Goal: Task Accomplishment & Management: Use online tool/utility

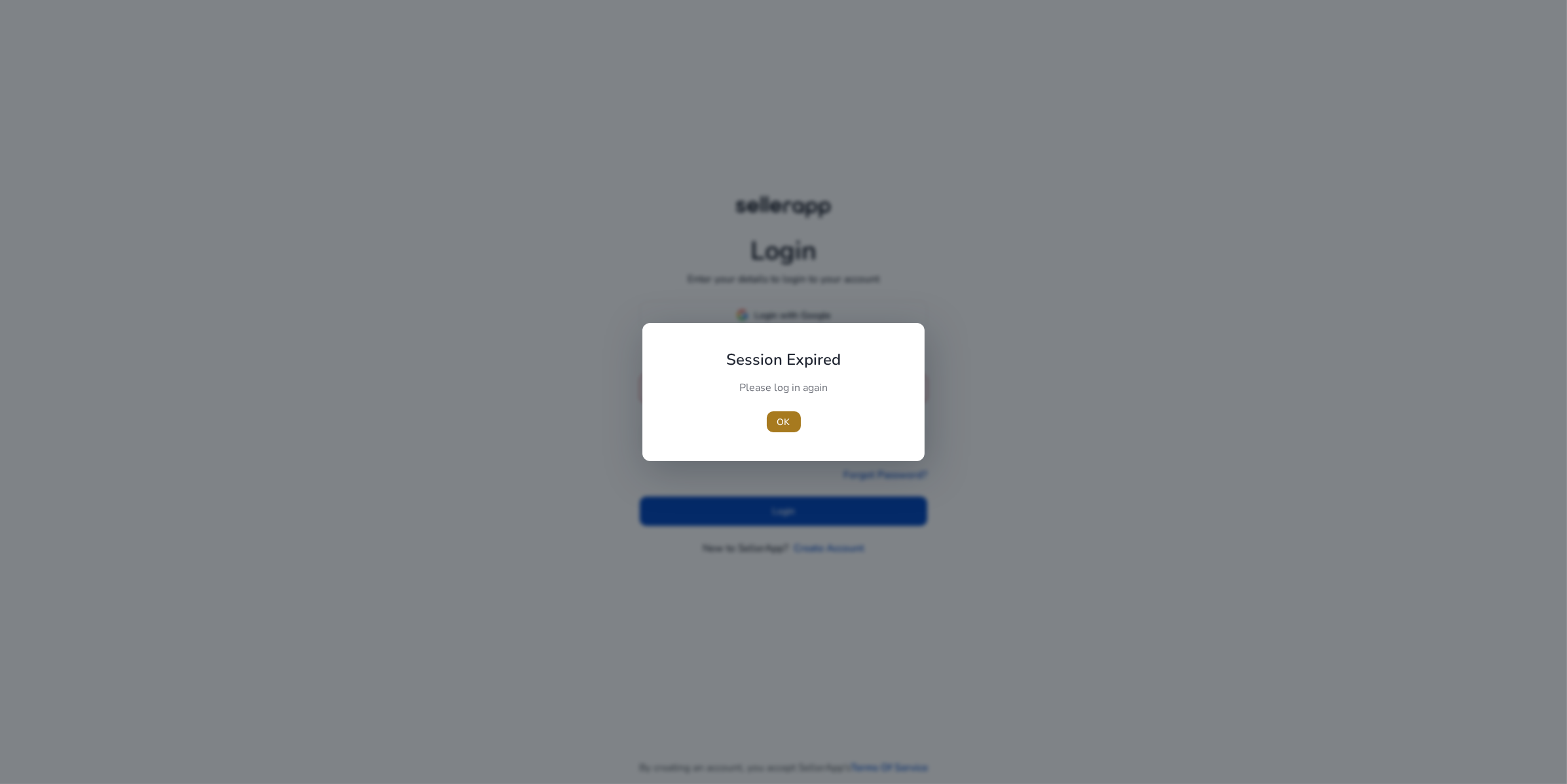
click at [781, 426] on span "OK" at bounding box center [784, 421] width 13 height 14
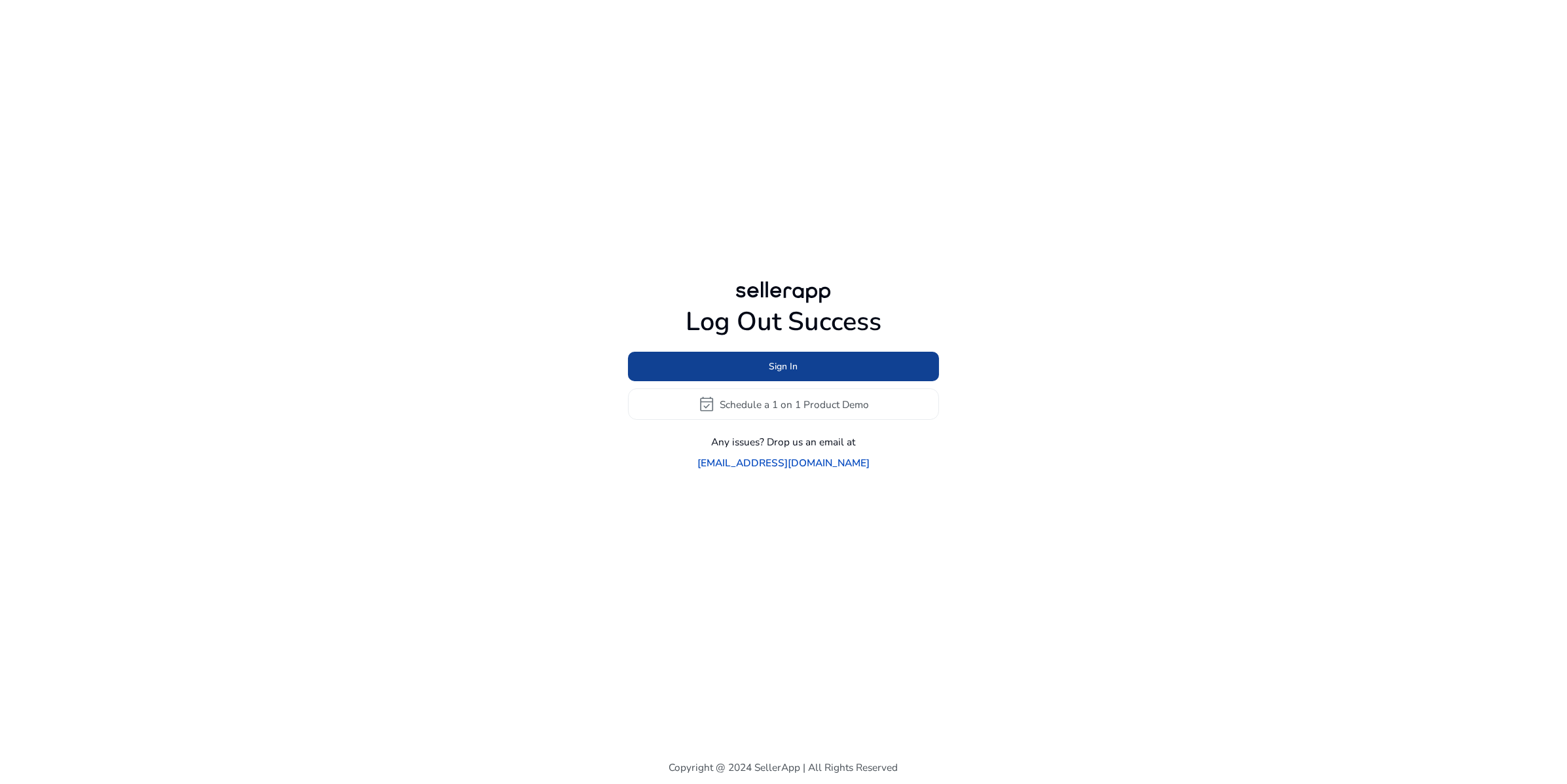
click at [784, 367] on span "Sign In" at bounding box center [784, 366] width 29 height 14
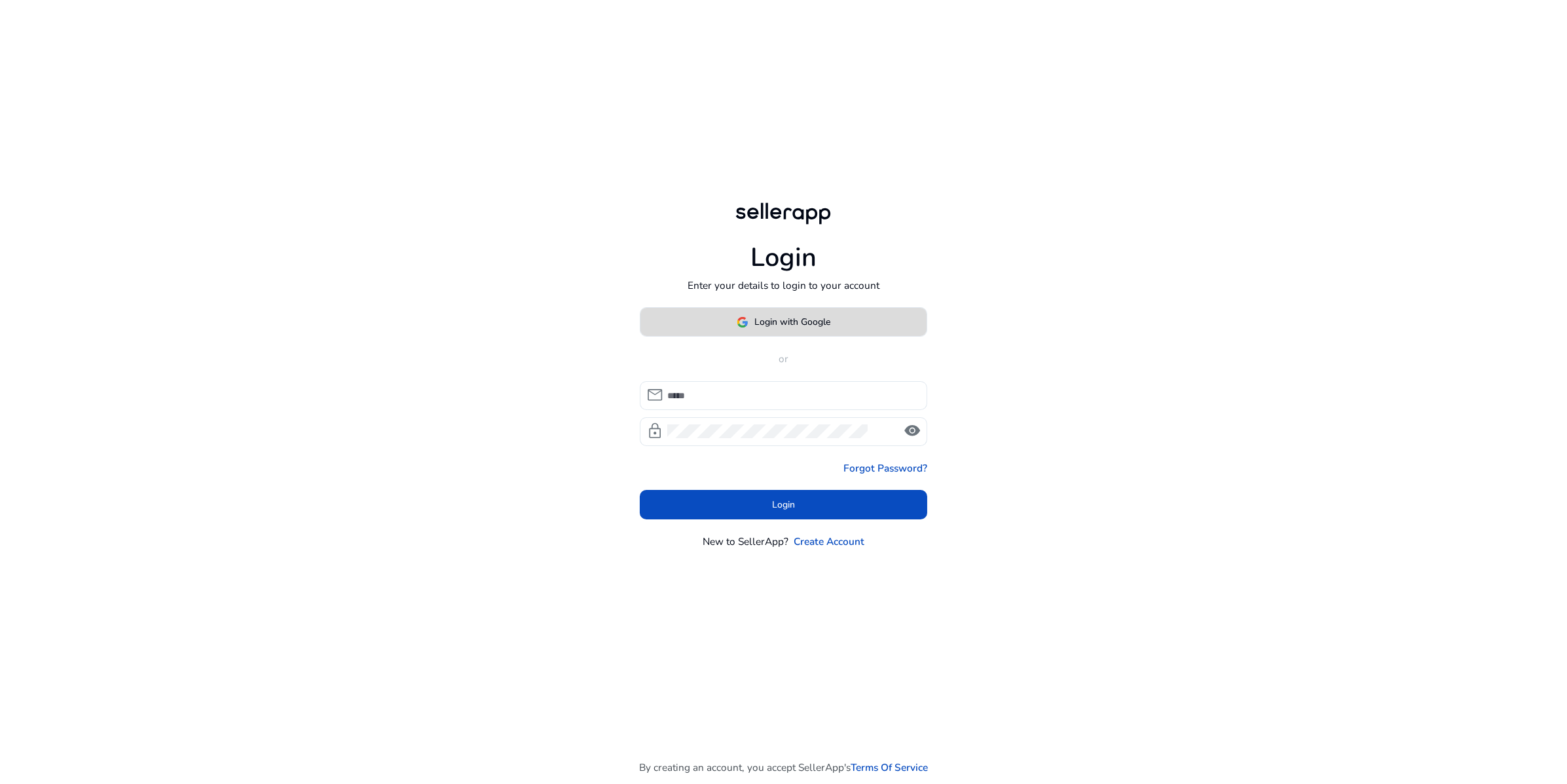
click at [809, 329] on span "Login with Google" at bounding box center [792, 321] width 76 height 14
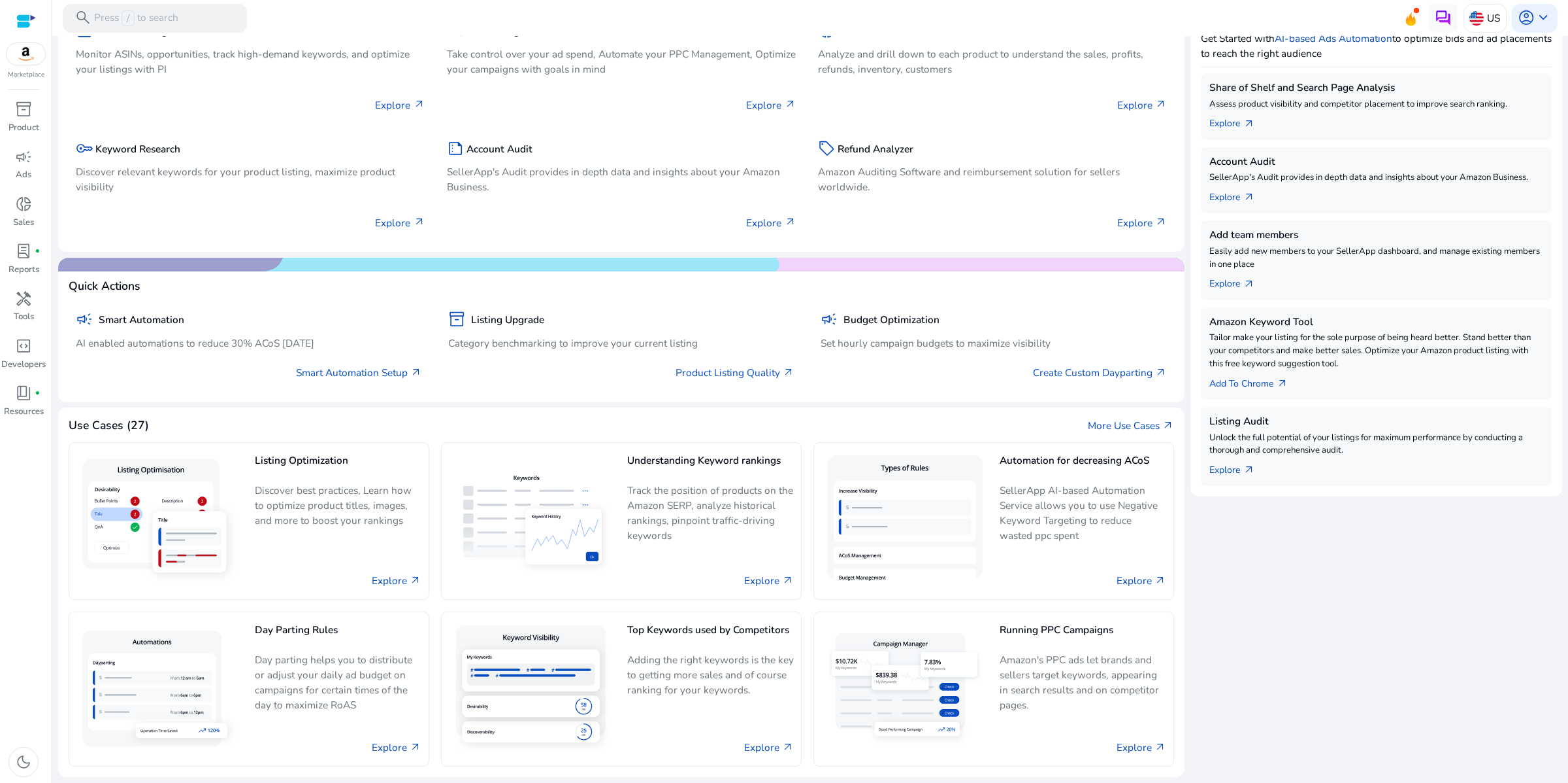
scroll to position [459, 0]
click at [5, 121] on div "inventory_2" at bounding box center [23, 109] width 40 height 23
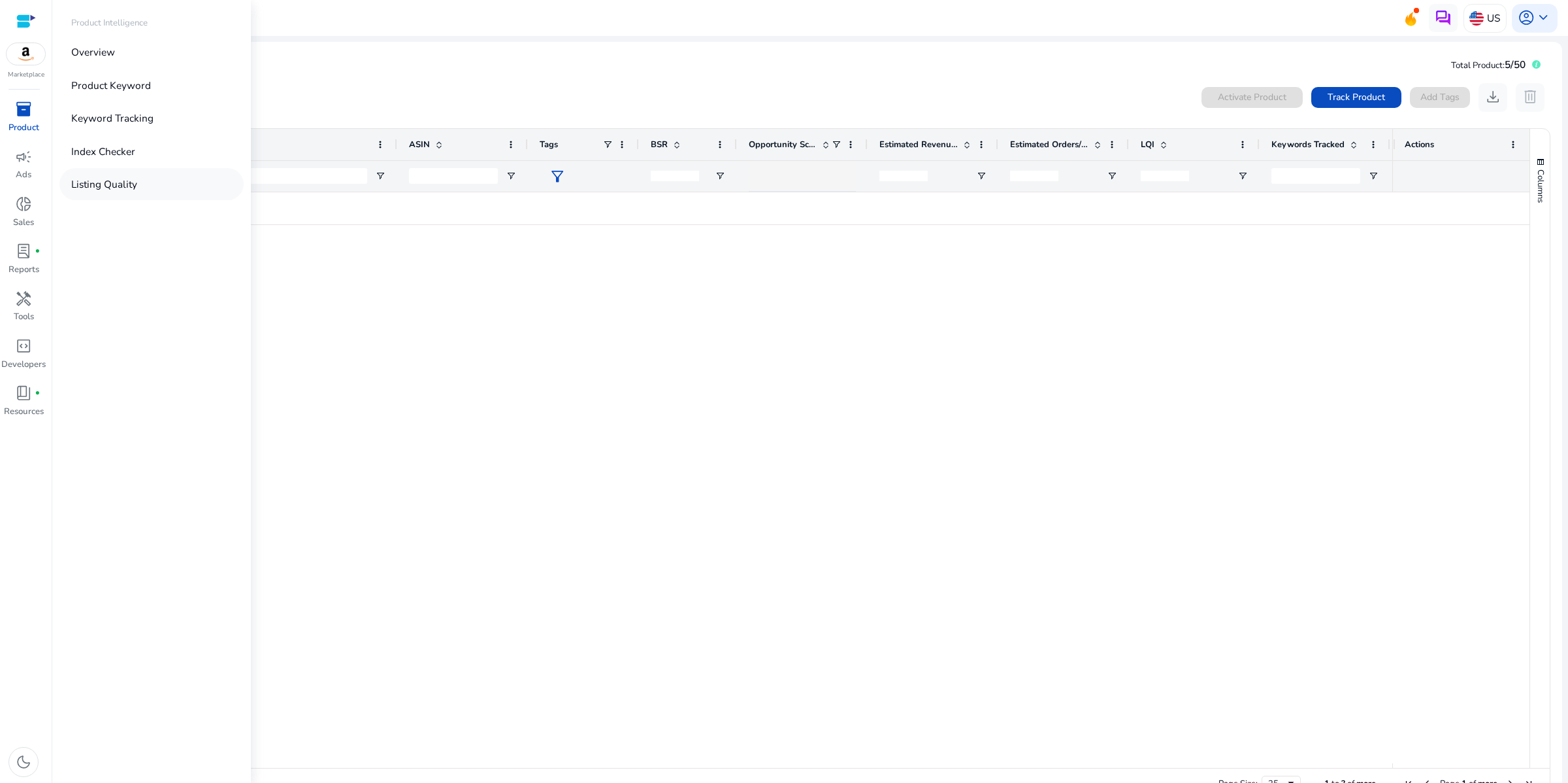
click at [137, 192] on p "Listing Quality" at bounding box center [104, 184] width 66 height 15
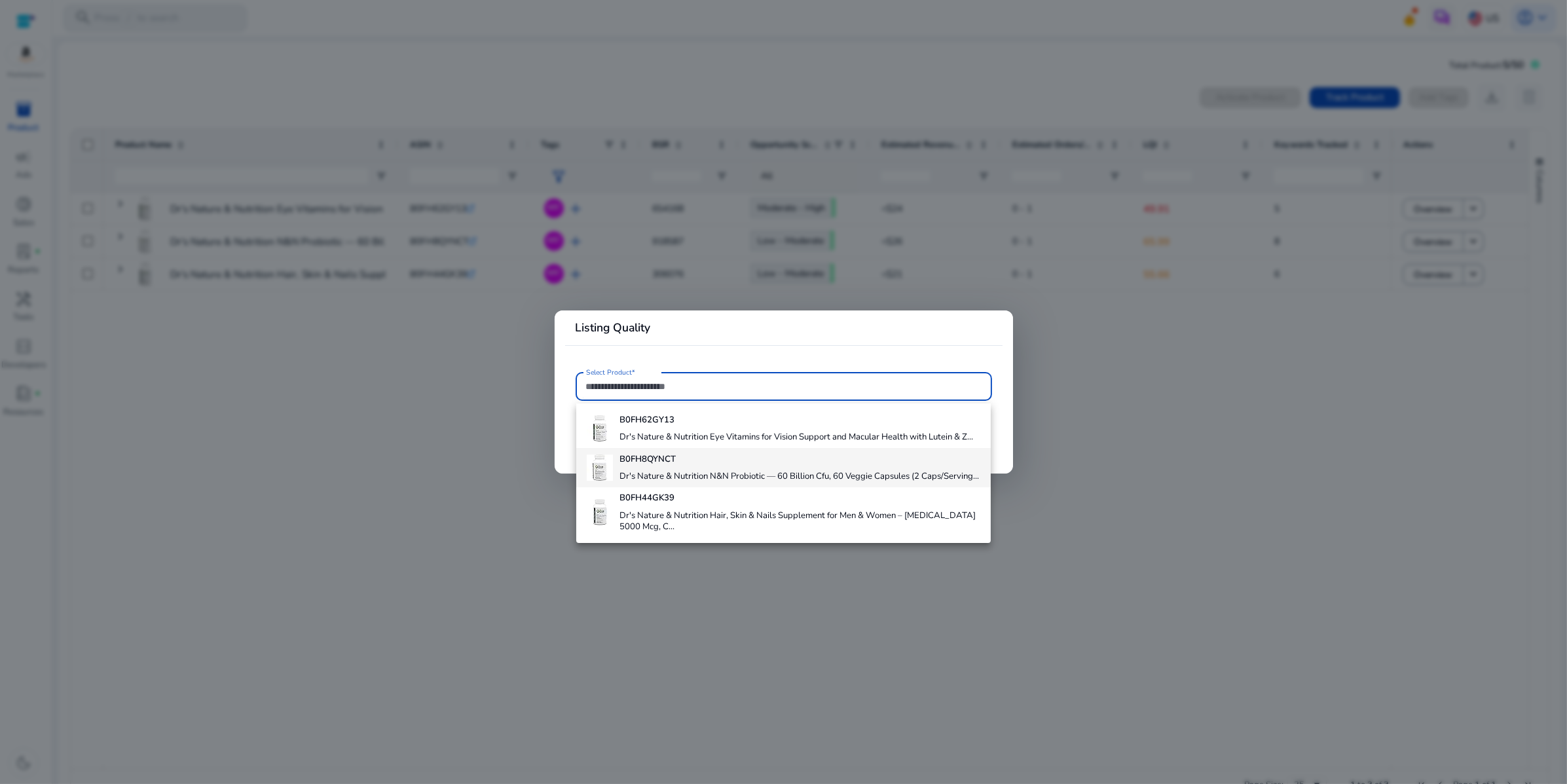
scroll to position [71, 0]
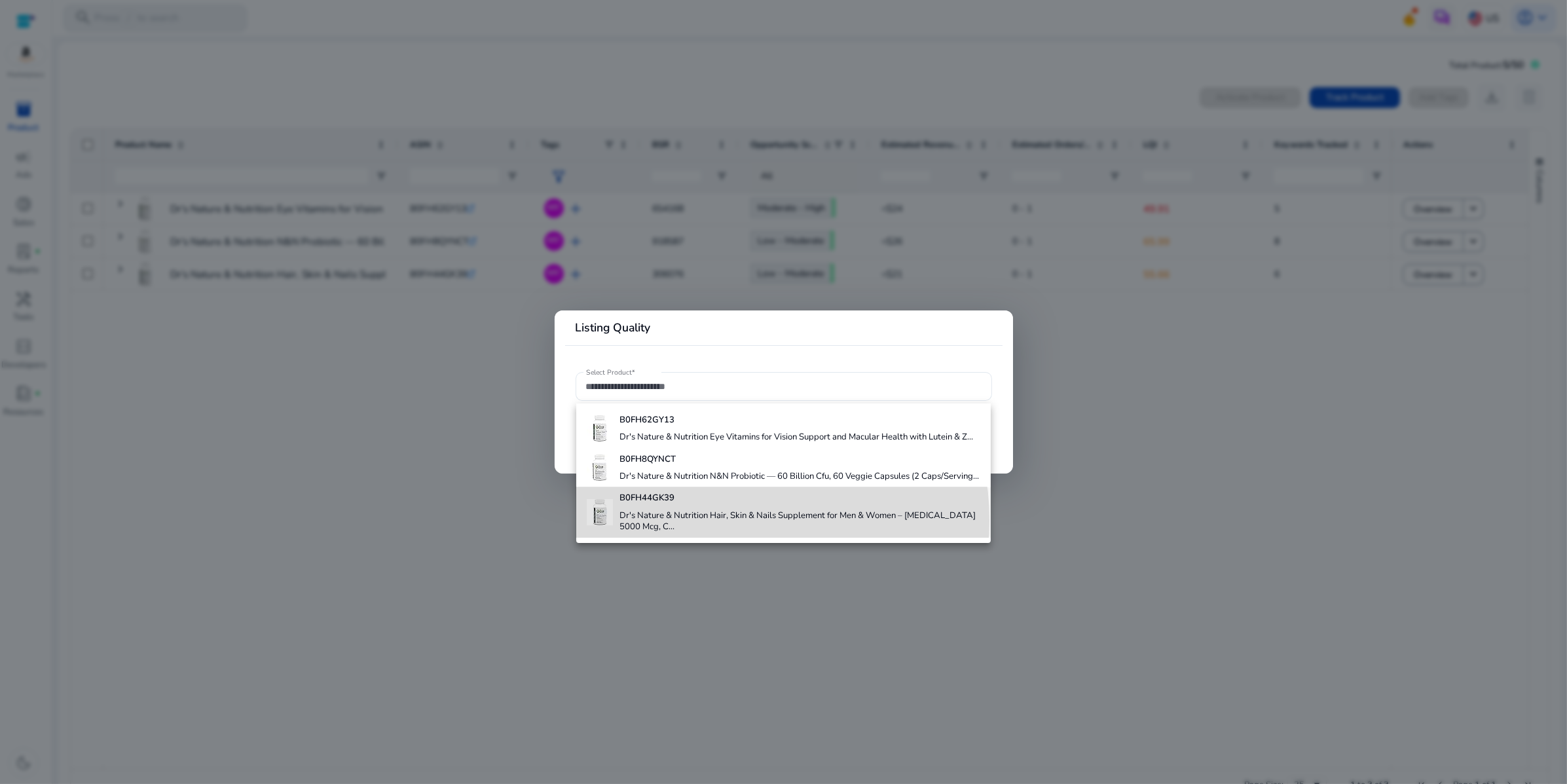
click at [708, 523] on div "B0FH44GK39 Dr's Nature & Nutrition Hair, Skin & Nails Supplement for Men & Wome…" at bounding box center [800, 512] width 360 height 51
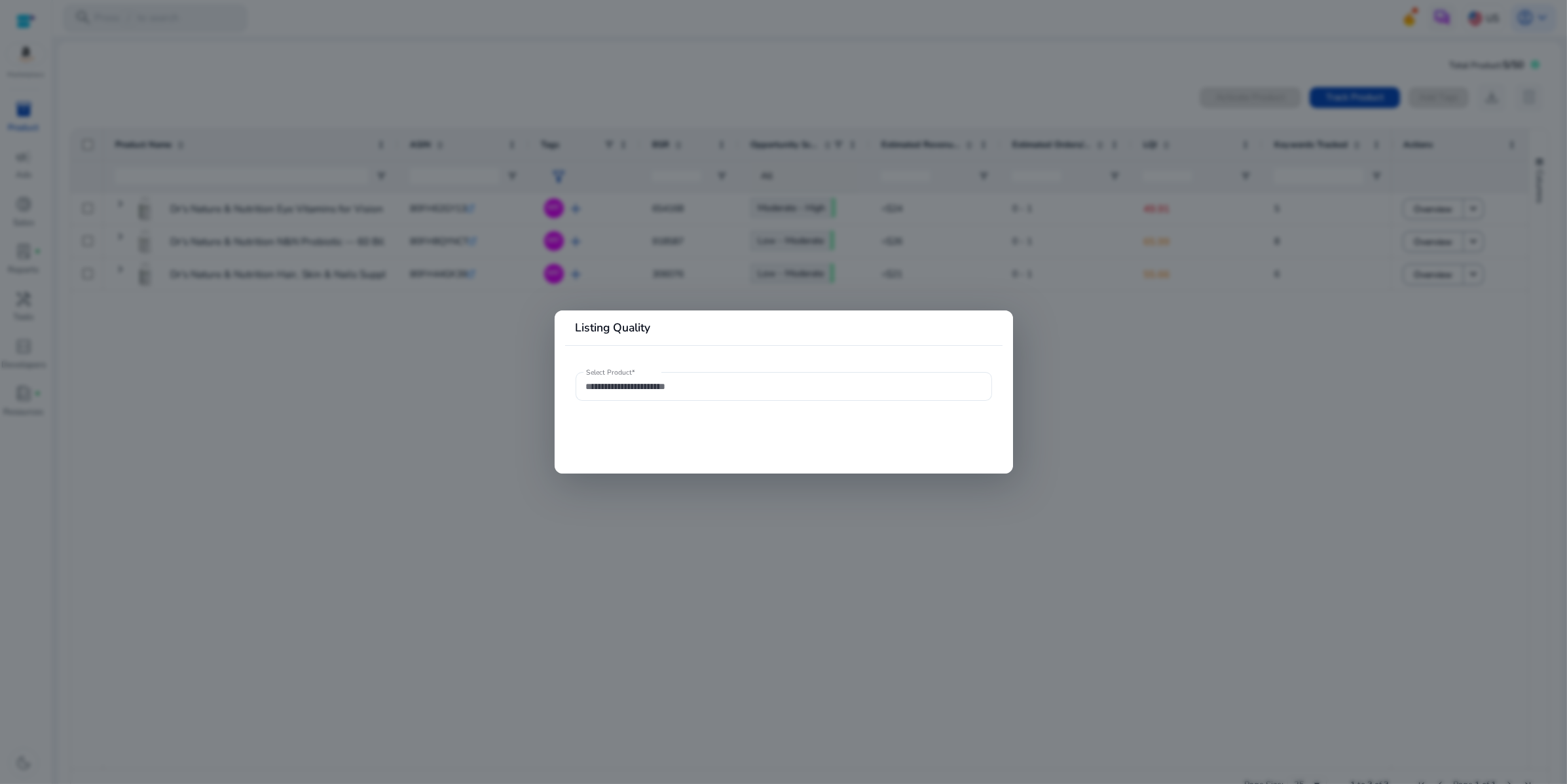
type input "**********"
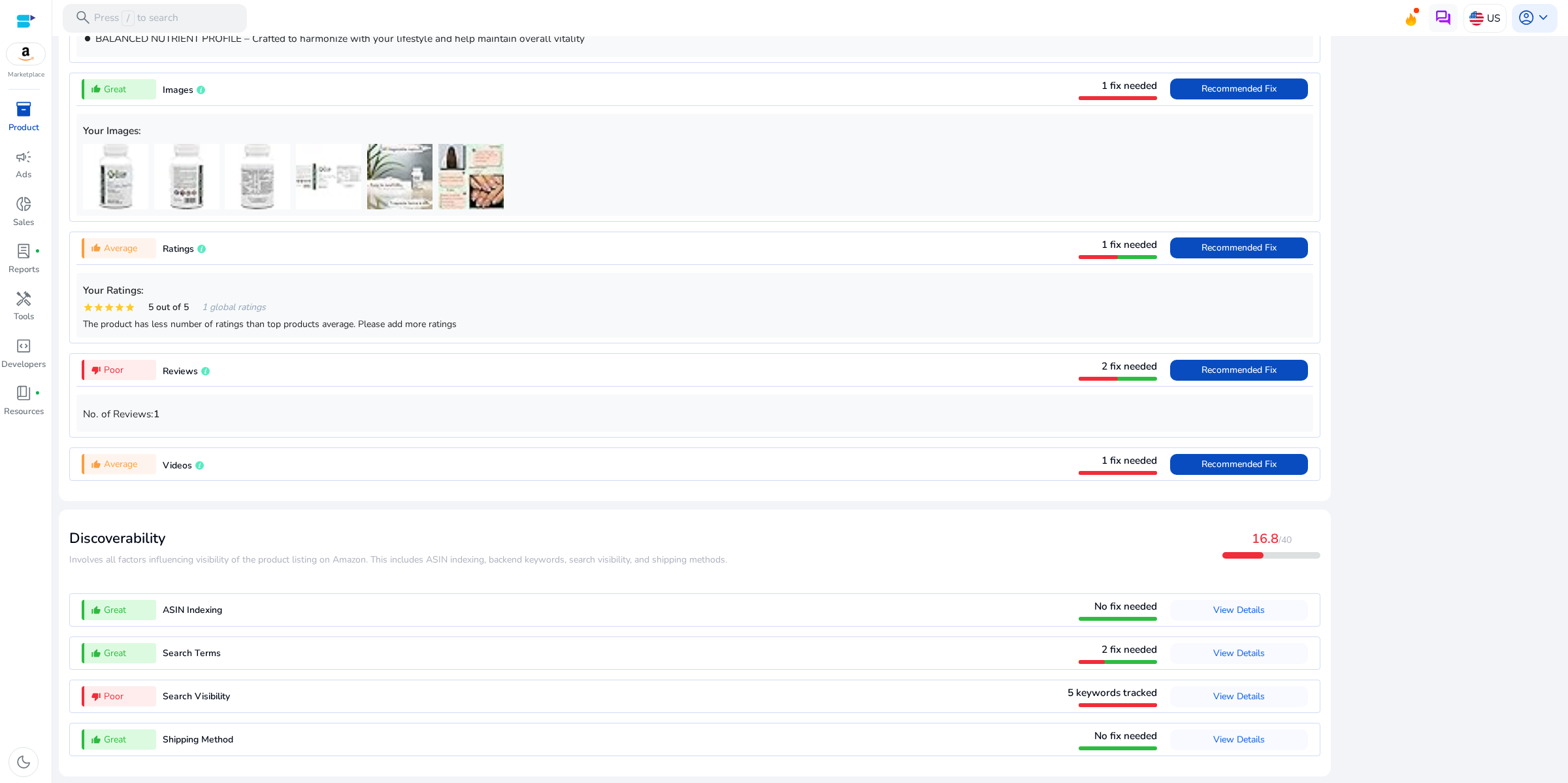
scroll to position [1255, 0]
click at [1213, 690] on span "View Details" at bounding box center [1239, 696] width 51 height 12
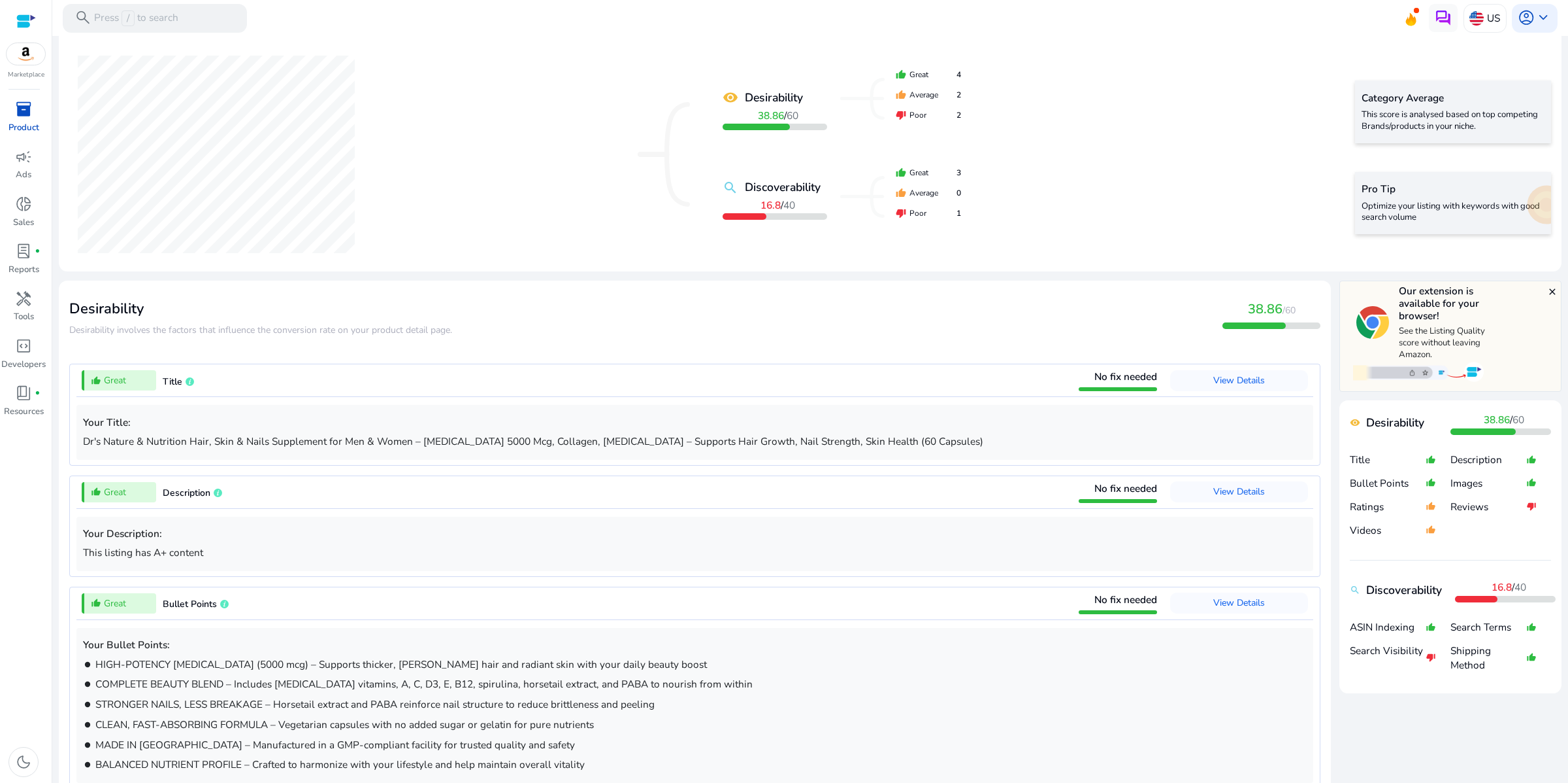
scroll to position [0, 0]
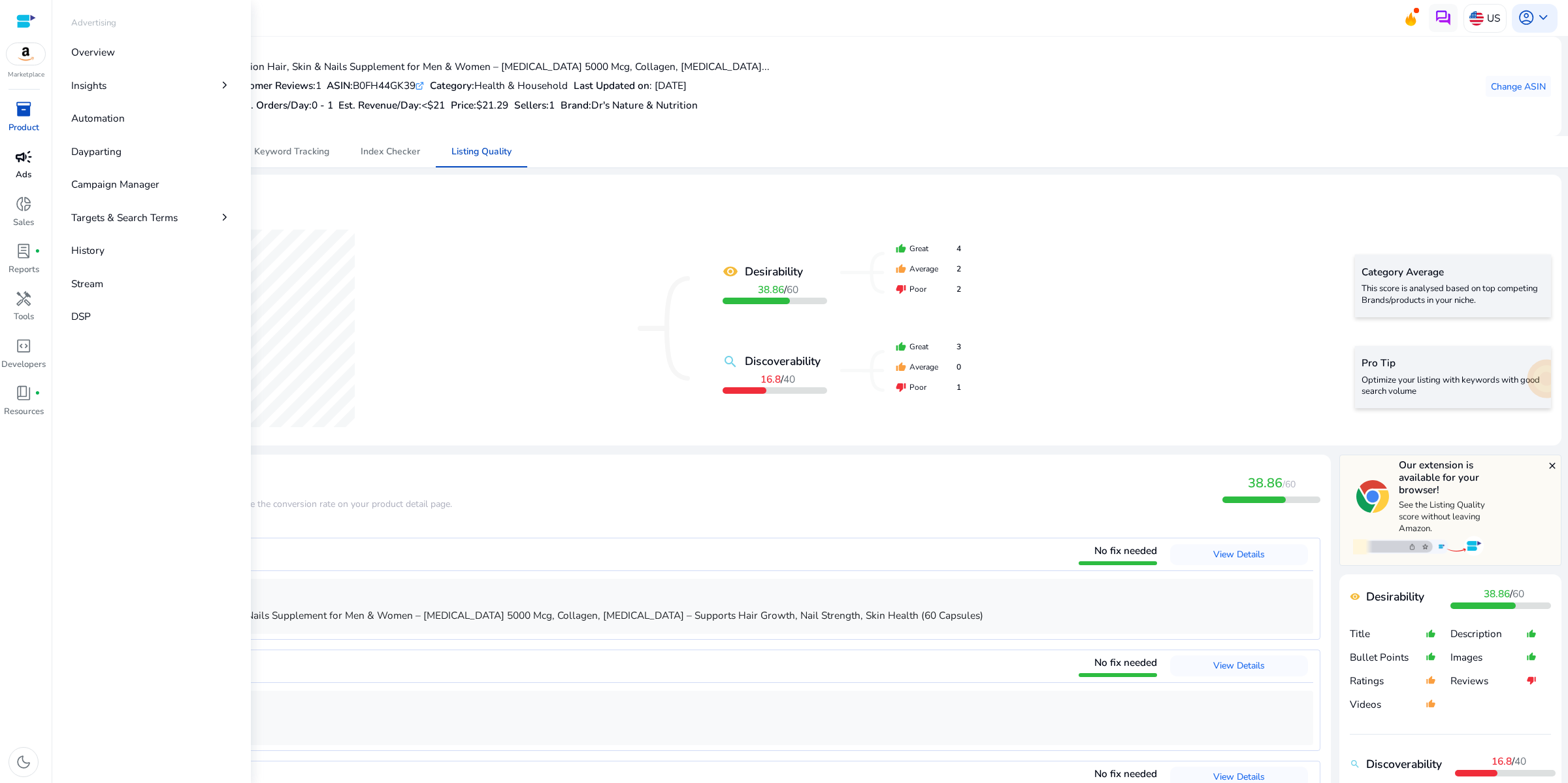
click at [24, 165] on span "campaign" at bounding box center [23, 156] width 17 height 17
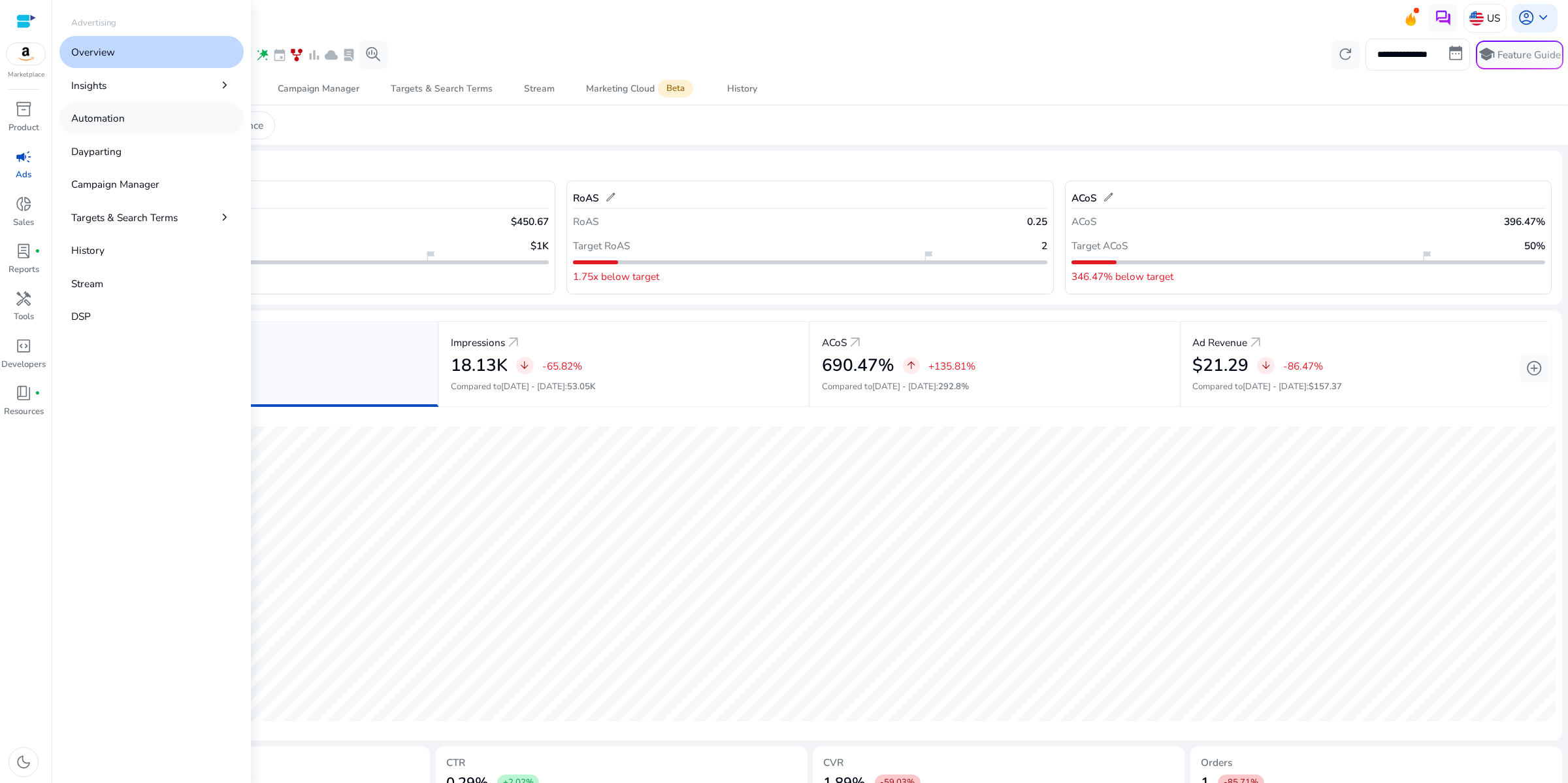
click at [172, 134] on link "Automation" at bounding box center [151, 118] width 184 height 32
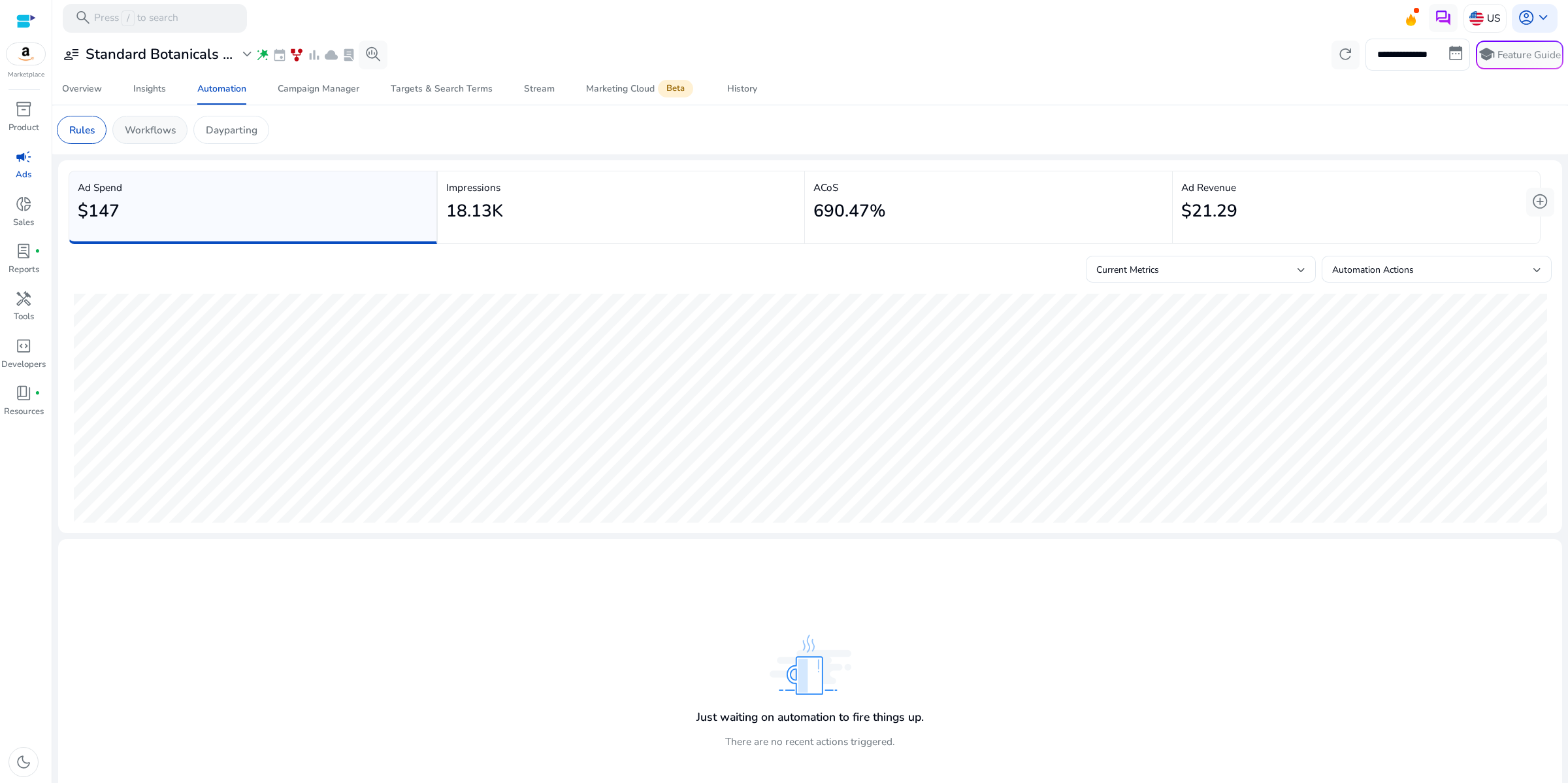
click at [175, 137] on p "Workflows" at bounding box center [150, 129] width 51 height 15
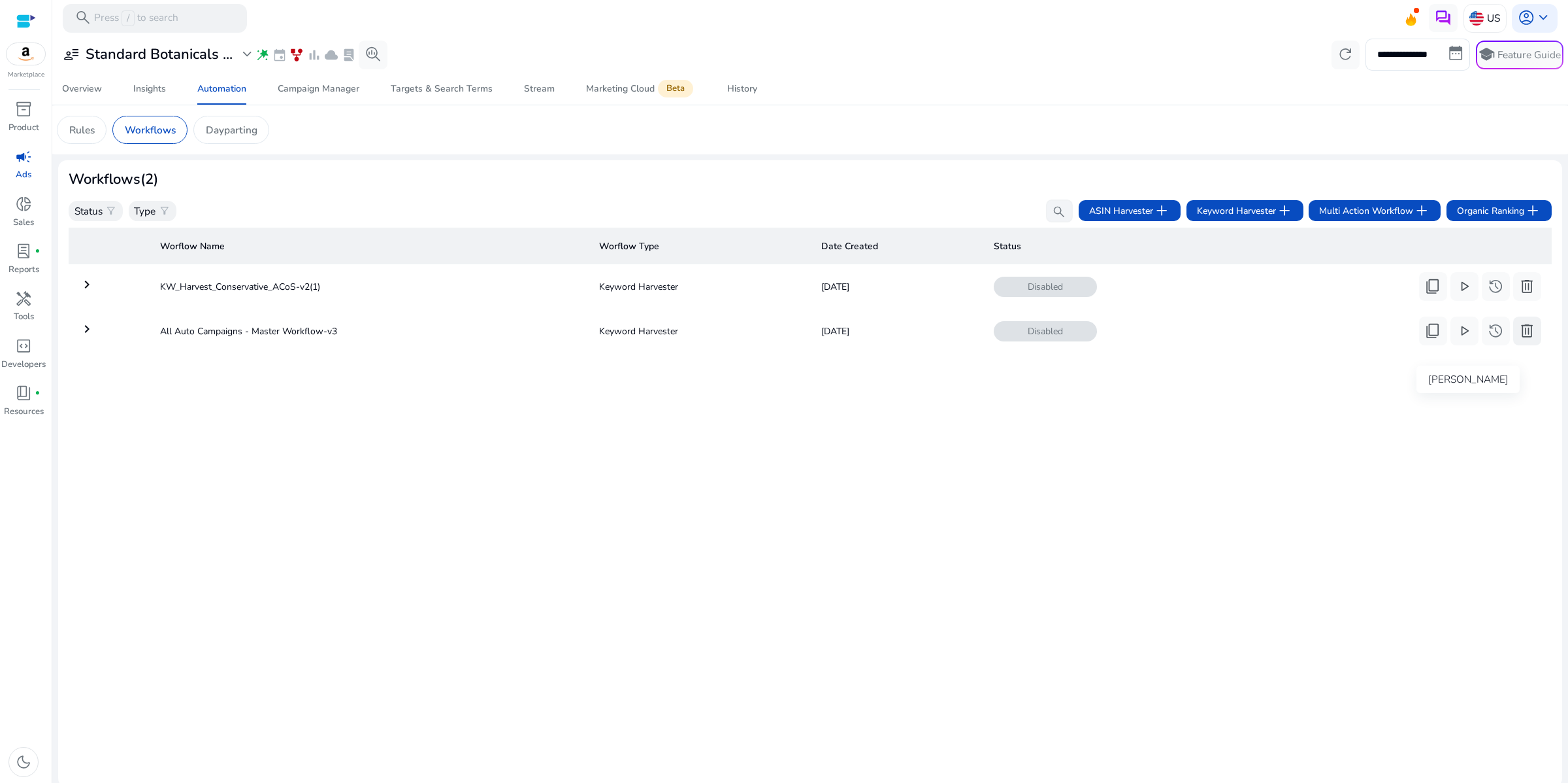
click at [1519, 339] on span "delete" at bounding box center [1527, 331] width 17 height 17
click at [1519, 295] on span "delete" at bounding box center [1527, 286] width 17 height 17
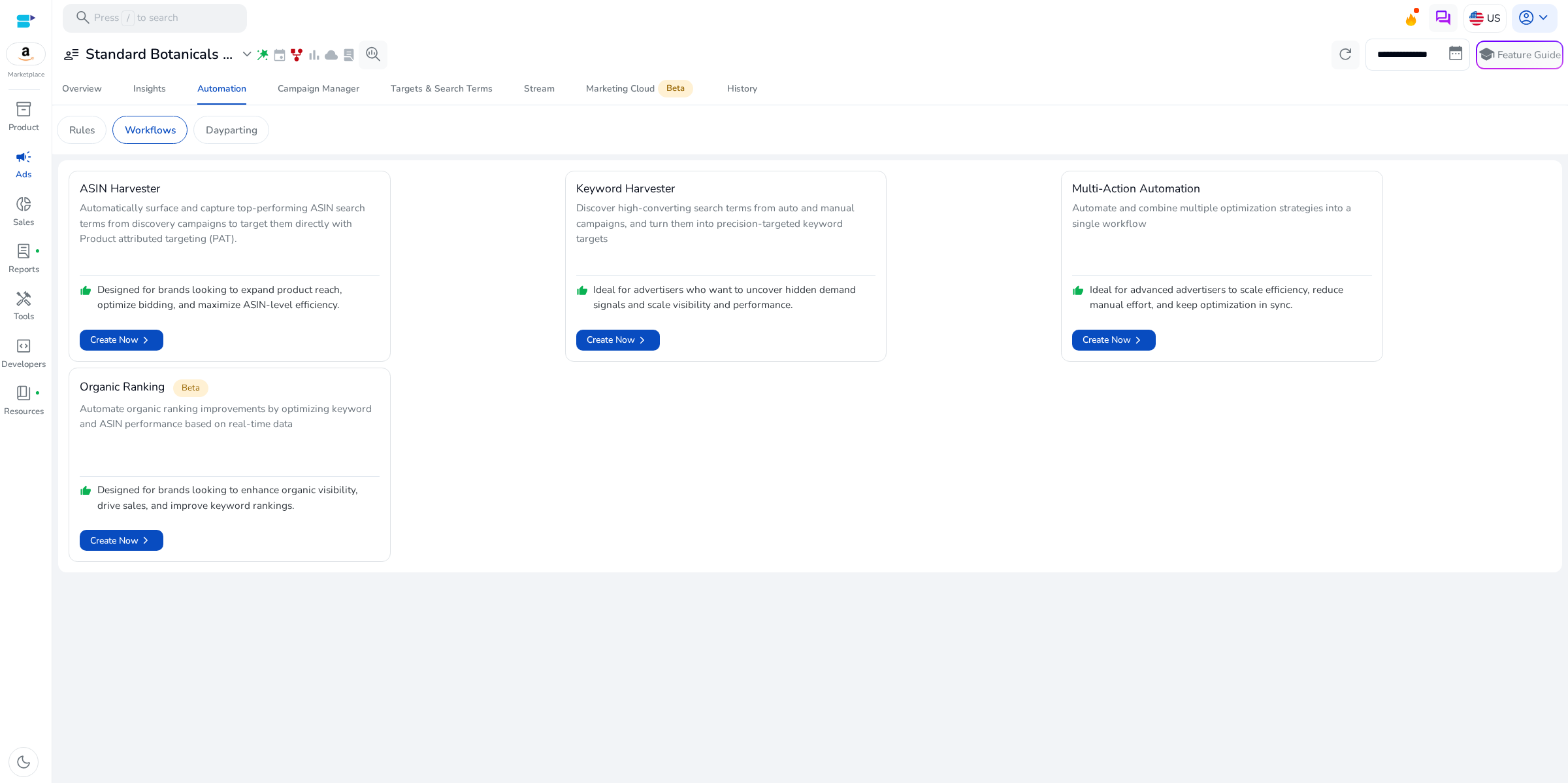
click at [1232, 533] on div "ASIN Harvester Automatically surface and capture top-performing ASIN search ter…" at bounding box center [810, 366] width 1484 height 391
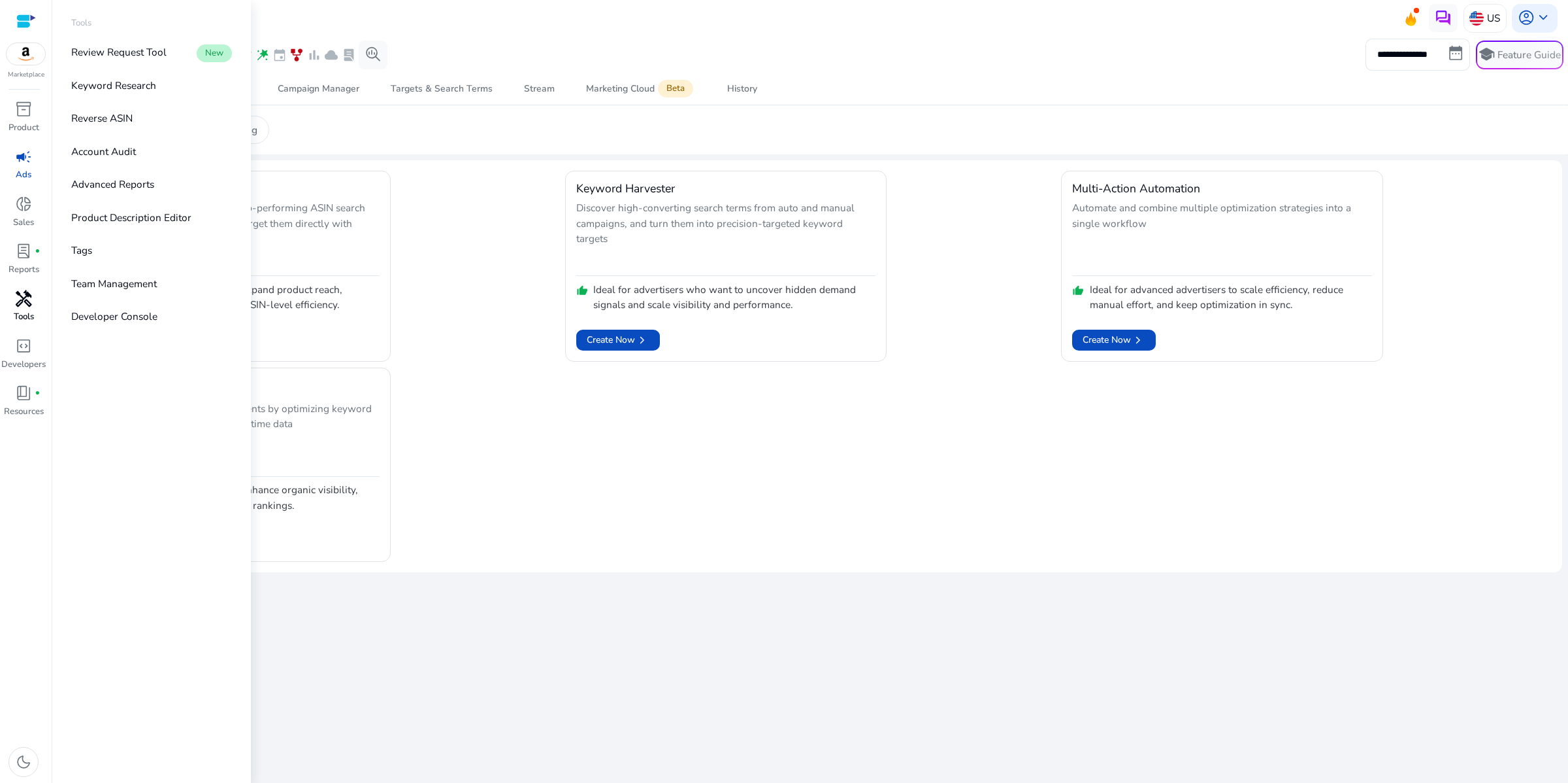
click at [20, 307] on span "handyman" at bounding box center [23, 298] width 17 height 17
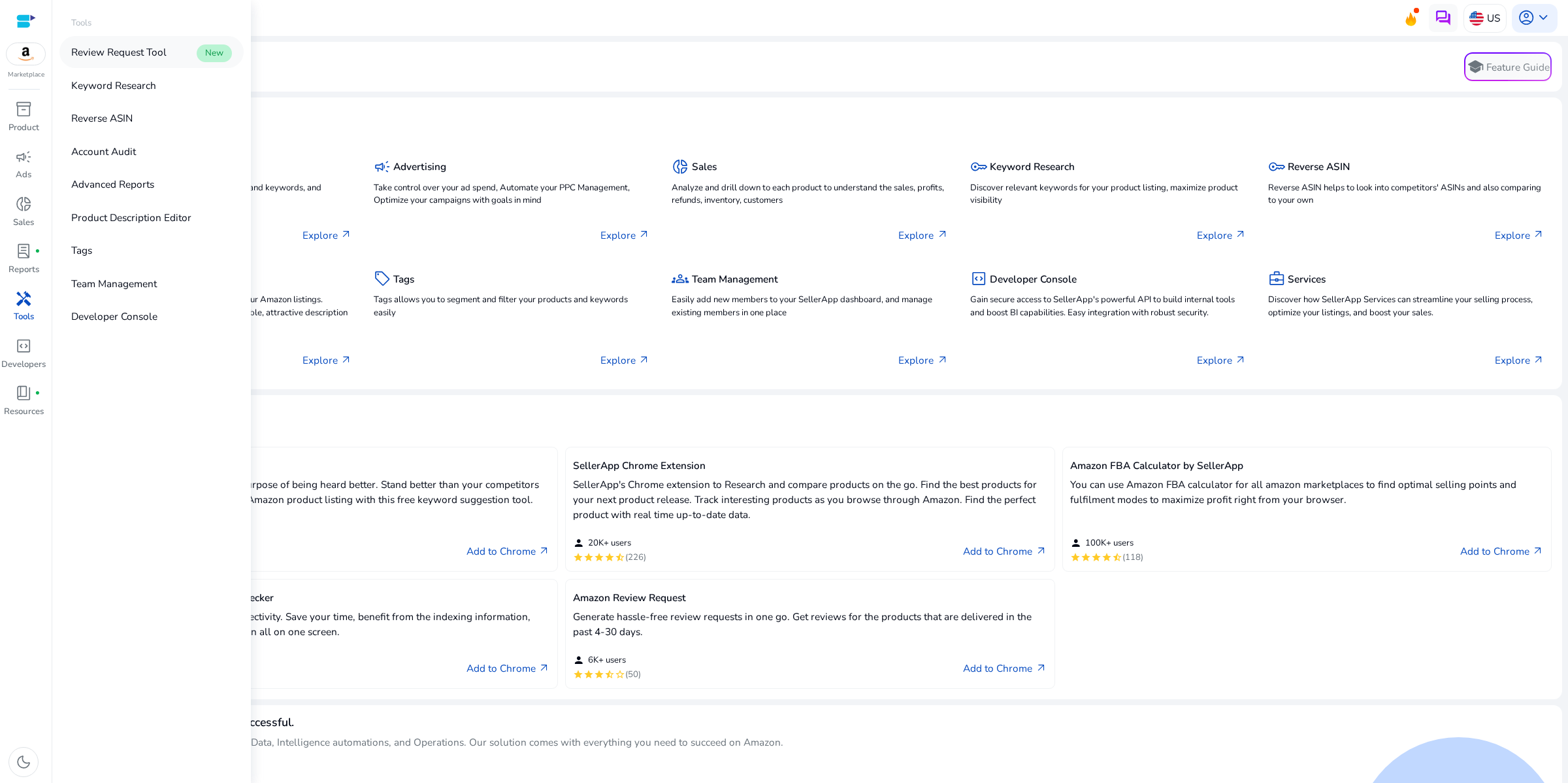
click at [167, 59] on p "Review Request Tool" at bounding box center [119, 52] width 95 height 15
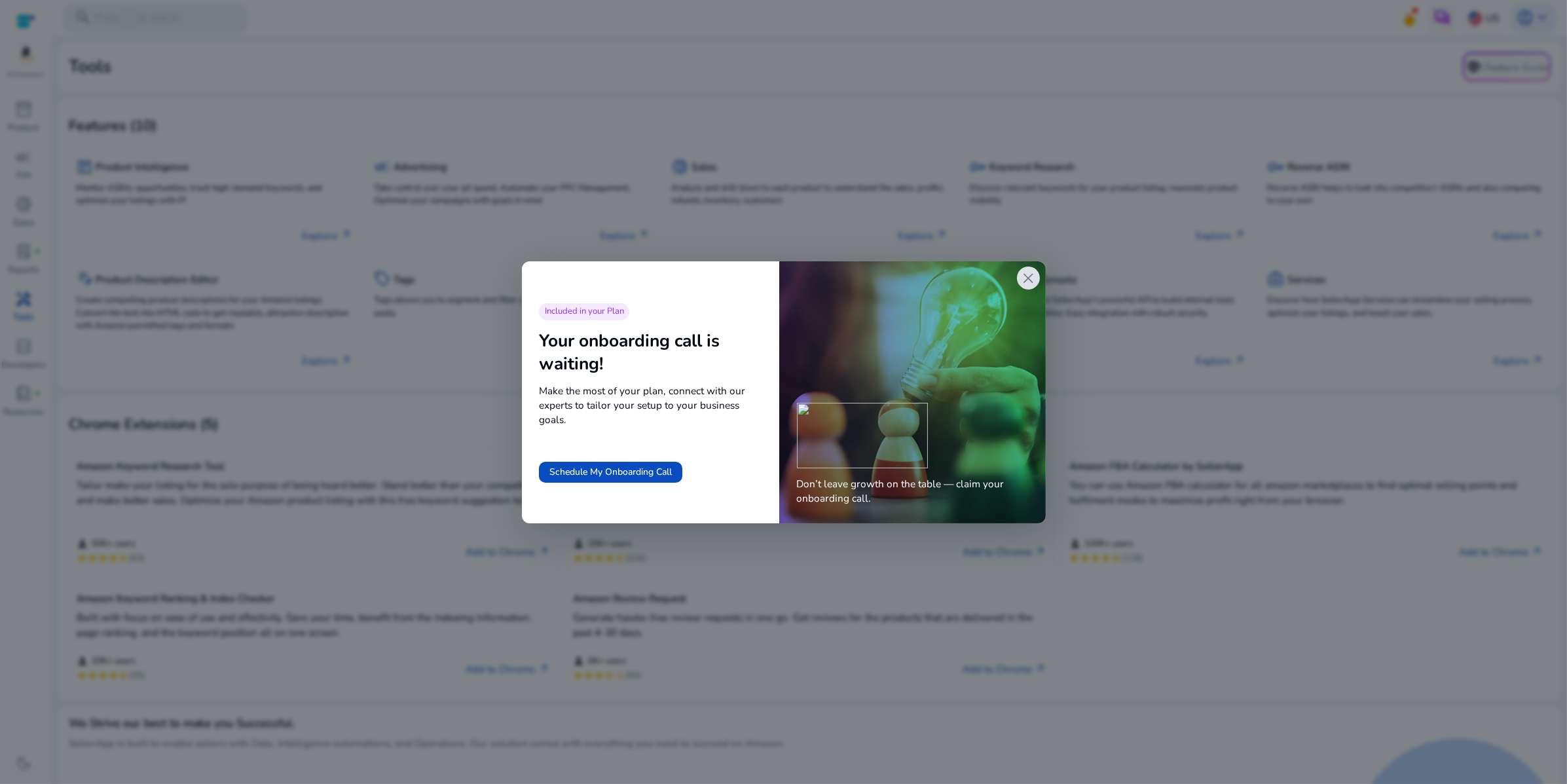
click at [1023, 287] on span "close" at bounding box center [1028, 278] width 17 height 17
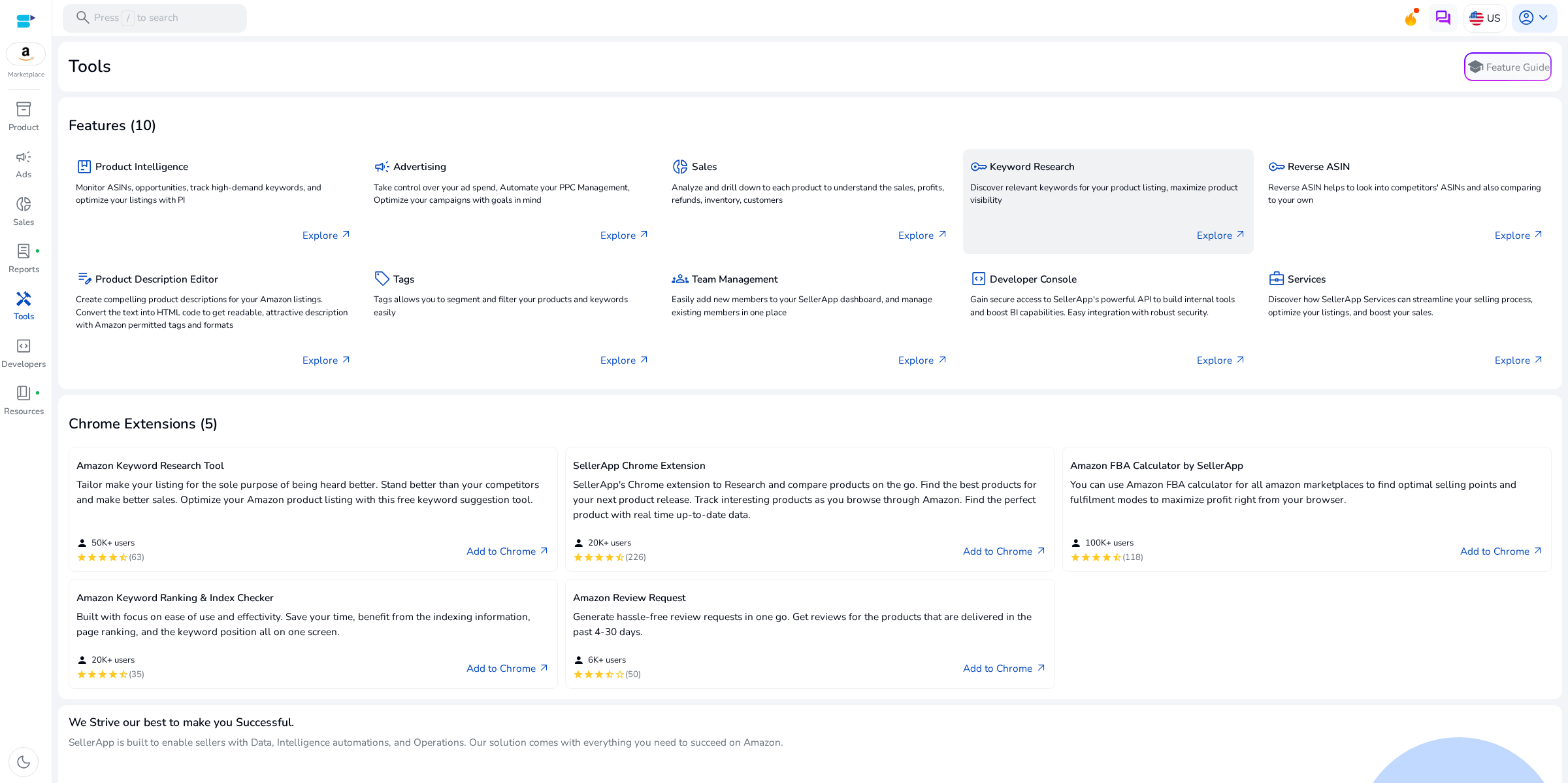
click at [1044, 173] on h5 "Keyword Research" at bounding box center [1033, 167] width 85 height 12
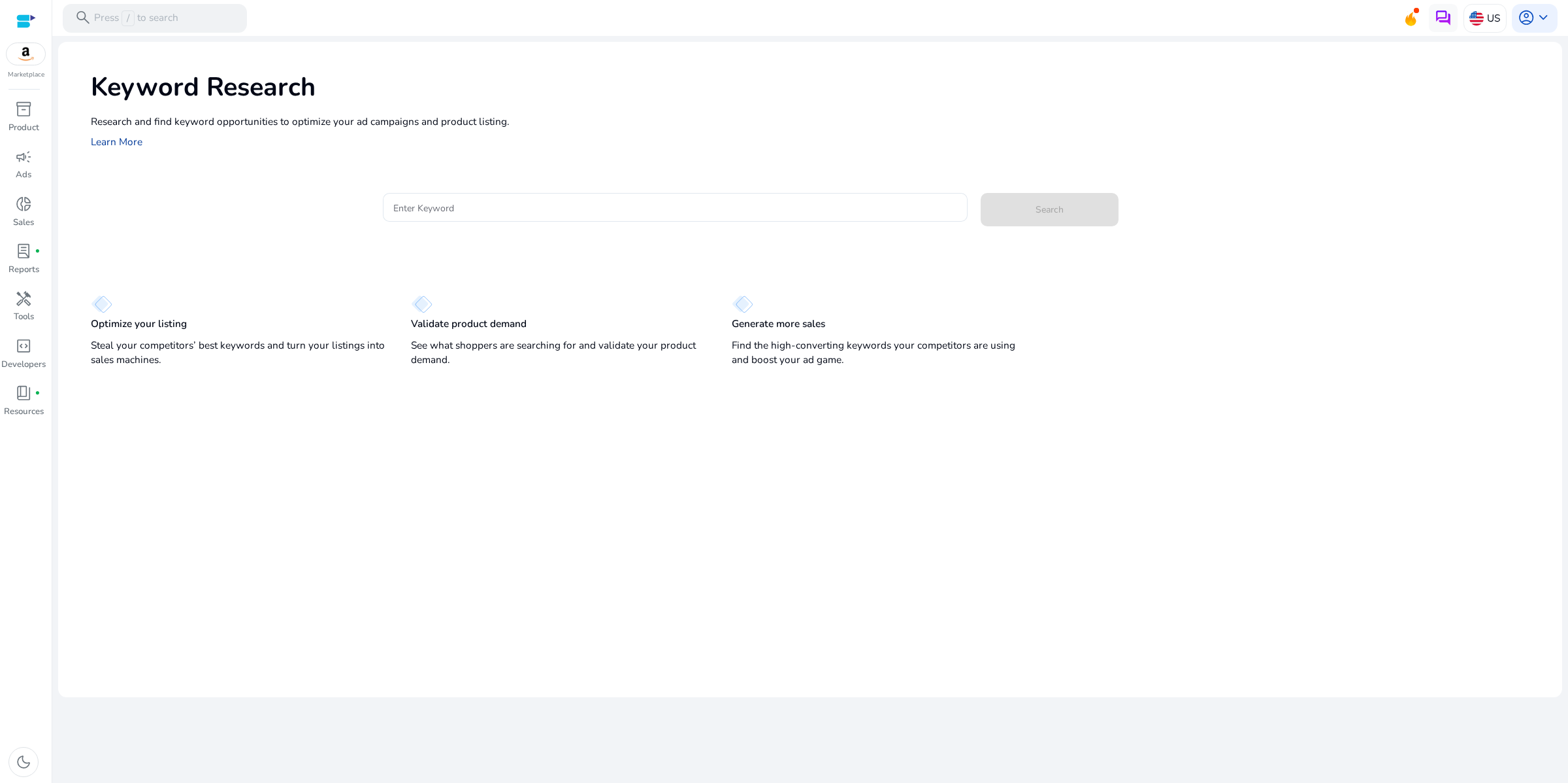
click at [142, 148] on link "Learn More" at bounding box center [117, 141] width 51 height 14
